Goal: Task Accomplishment & Management: Manage account settings

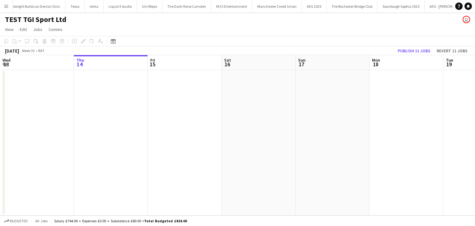
scroll to position [0, 2140]
click at [8, 6] on app-icon "Menu" at bounding box center [6, 6] width 5 height 5
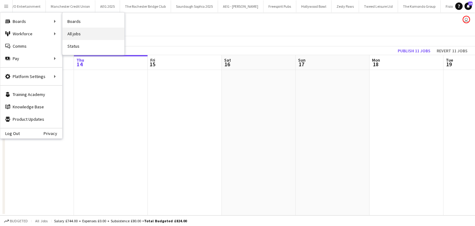
click at [83, 35] on link "All jobs" at bounding box center [93, 34] width 62 height 12
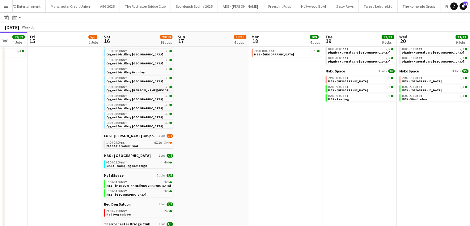
scroll to position [76, 0]
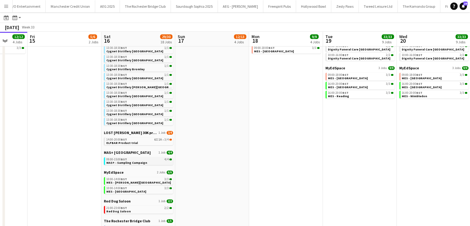
click at [145, 162] on link "09:00-15:00 BST 4/4 MAS+ - Sampling Campaign" at bounding box center [139, 160] width 66 height 7
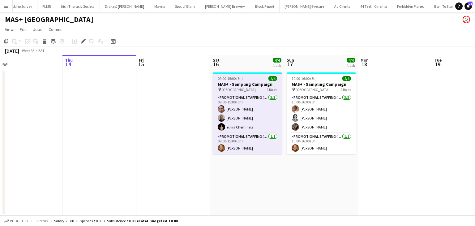
scroll to position [0, 254]
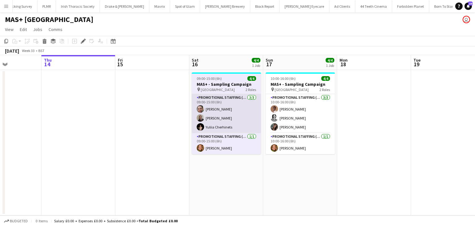
click at [239, 113] on app-card-role "Promotional Staffing (Brand Ambassadors) [DATE] 09:00-15:00 (6h) [PERSON_NAME]" at bounding box center [226, 113] width 69 height 39
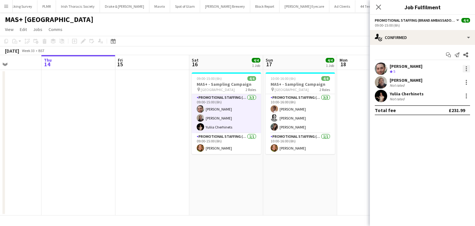
click at [465, 70] on div at bounding box center [465, 68] width 7 height 7
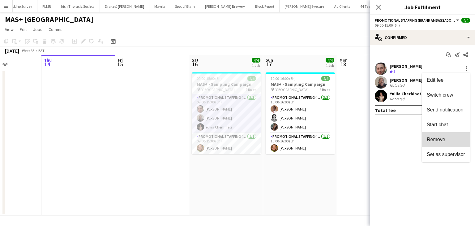
click at [434, 143] on button "Remove" at bounding box center [446, 139] width 48 height 15
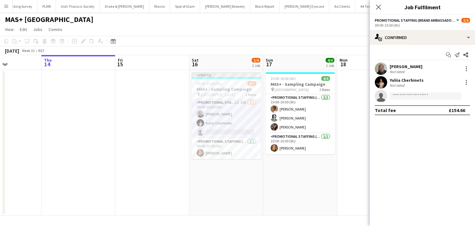
click at [351, 171] on app-date-cell at bounding box center [374, 142] width 74 height 145
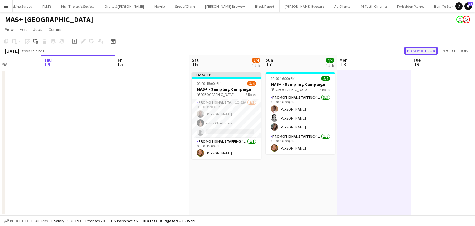
click at [419, 50] on button "Publish 1 job" at bounding box center [420, 51] width 33 height 8
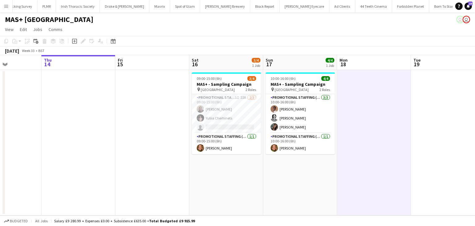
click at [4, 7] on app-icon "Menu" at bounding box center [6, 6] width 5 height 5
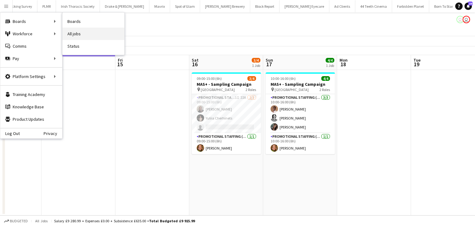
click at [78, 32] on link "All jobs" at bounding box center [93, 34] width 62 height 12
